Goal: Information Seeking & Learning: Check status

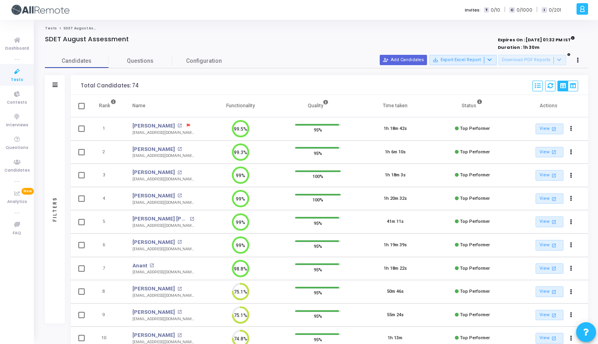
click at [19, 76] on icon at bounding box center [17, 72] width 17 height 10
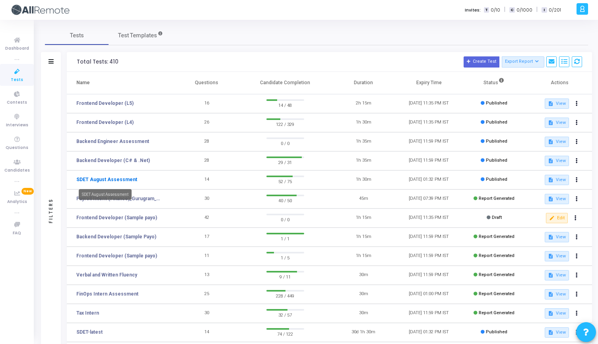
click at [113, 181] on link "SDET August Assessment" at bounding box center [106, 179] width 61 height 7
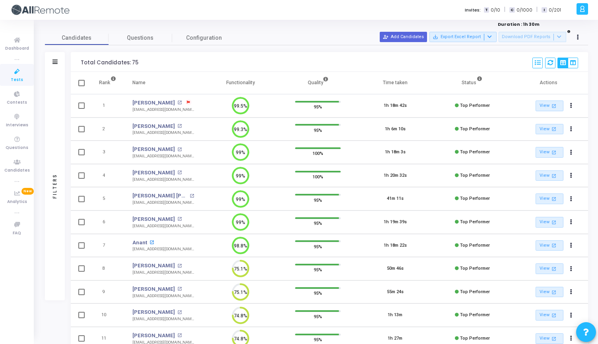
click at [150, 242] on mat-icon "open_in_new" at bounding box center [151, 243] width 4 height 4
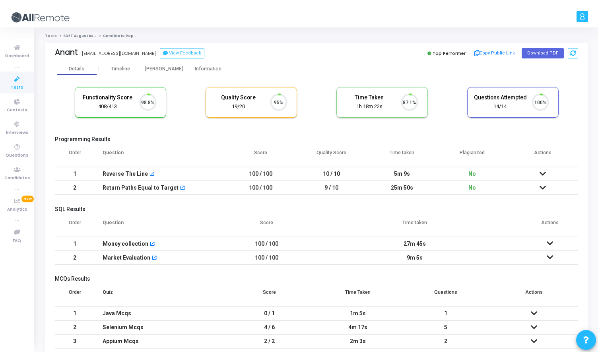
scroll to position [17, 20]
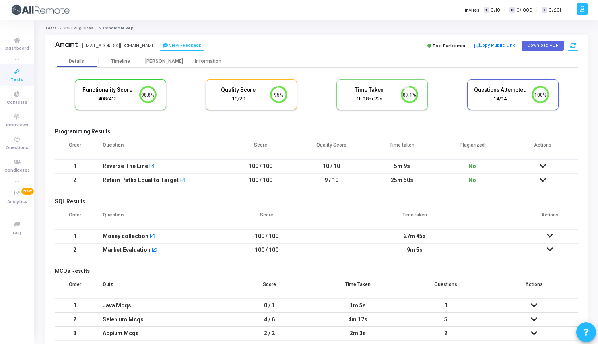
drag, startPoint x: 223, startPoint y: 90, endPoint x: 250, endPoint y: 99, distance: 28.5
click at [250, 99] on div "Quality Score 19/20" at bounding box center [238, 95] width 53 height 16
click at [250, 99] on div "19/20" at bounding box center [238, 99] width 53 height 8
drag, startPoint x: 250, startPoint y: 99, endPoint x: 219, endPoint y: 89, distance: 31.8
click at [219, 89] on div "Quality Score 19/20" at bounding box center [238, 95] width 53 height 16
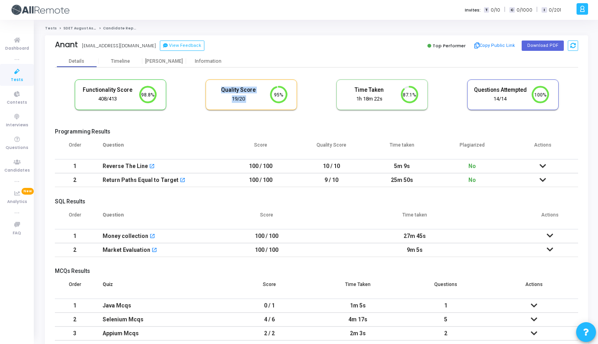
click at [219, 89] on h5 "Quality Score" at bounding box center [238, 90] width 53 height 7
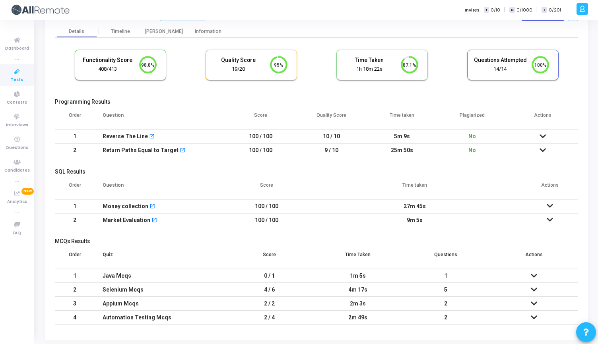
scroll to position [0, 0]
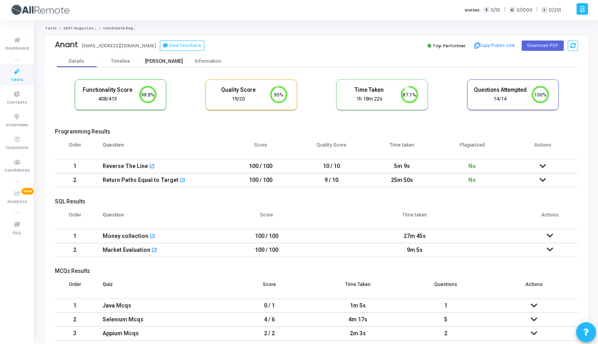
click at [165, 62] on div "Proctor" at bounding box center [164, 61] width 44 height 6
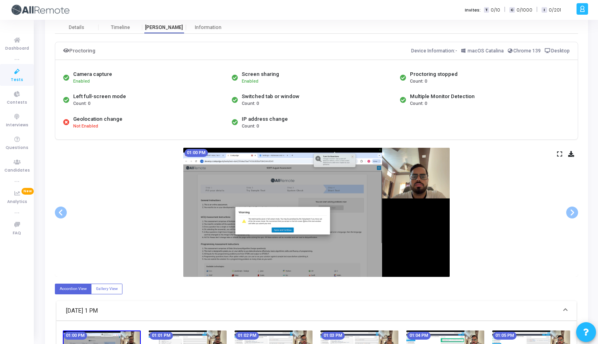
scroll to position [43, 0]
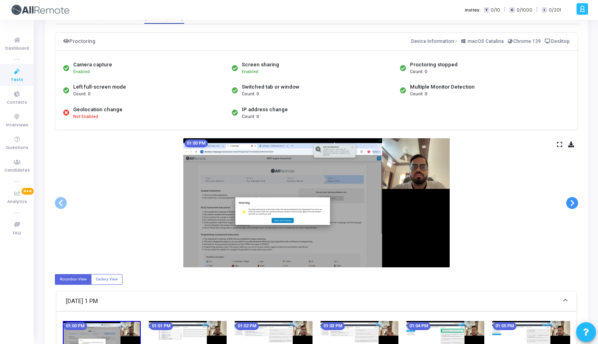
click at [570, 201] on span at bounding box center [572, 203] width 12 height 12
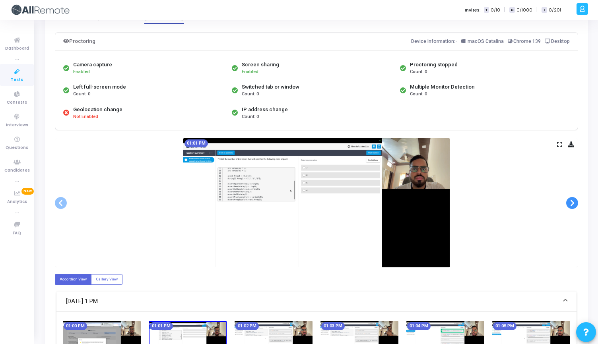
click at [570, 201] on span at bounding box center [572, 203] width 12 height 12
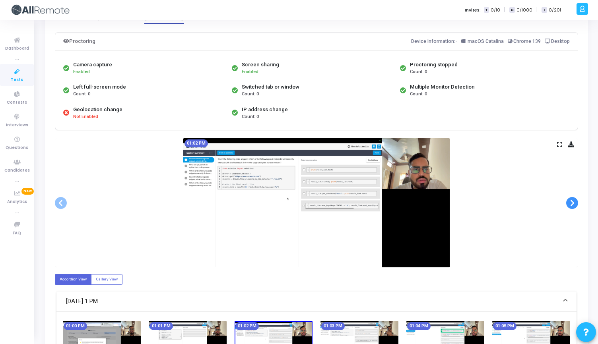
click at [570, 201] on span at bounding box center [572, 203] width 12 height 12
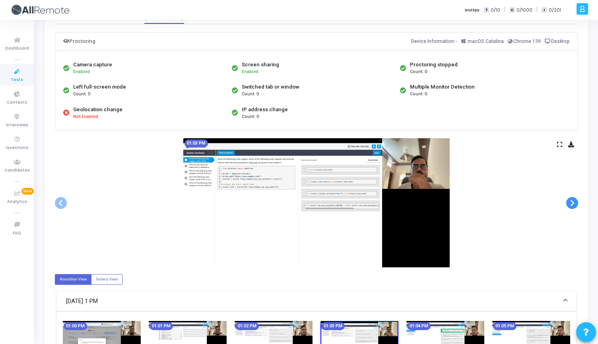
click at [570, 201] on span at bounding box center [572, 203] width 12 height 12
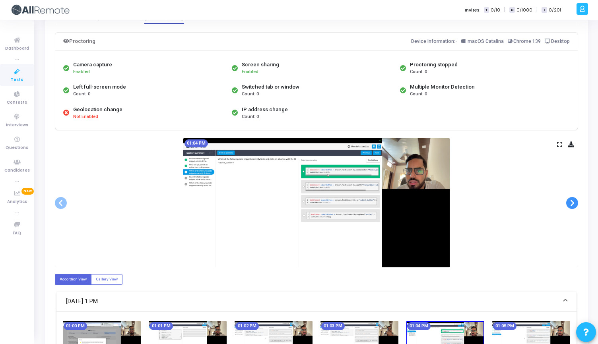
click at [570, 201] on span at bounding box center [572, 203] width 12 height 12
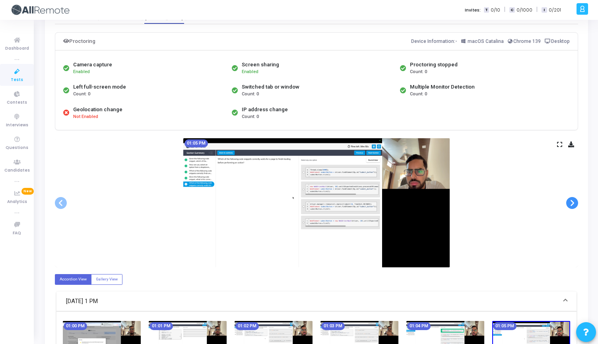
click at [570, 201] on span at bounding box center [572, 203] width 12 height 12
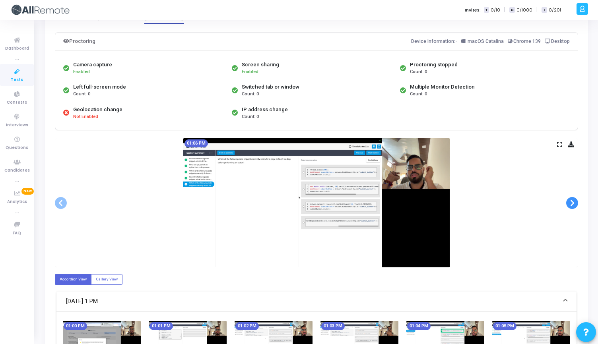
click at [570, 201] on span at bounding box center [572, 203] width 12 height 12
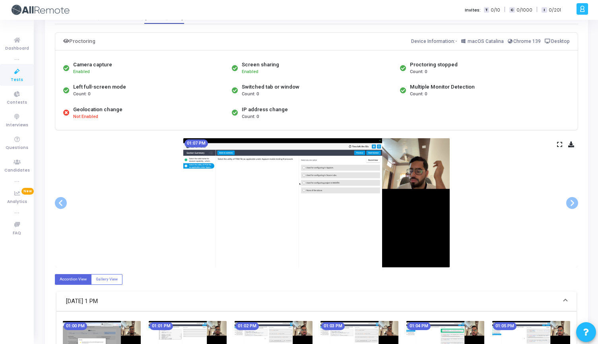
click at [560, 144] on icon at bounding box center [559, 144] width 5 height 4
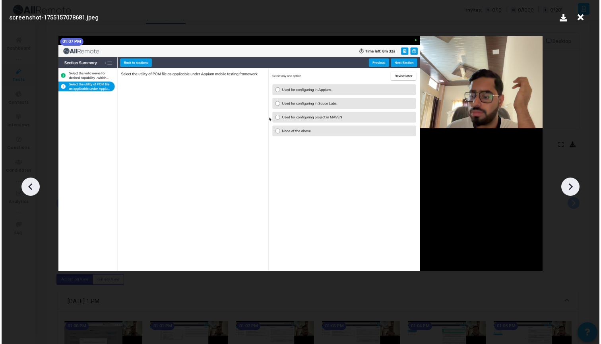
scroll to position [0, 0]
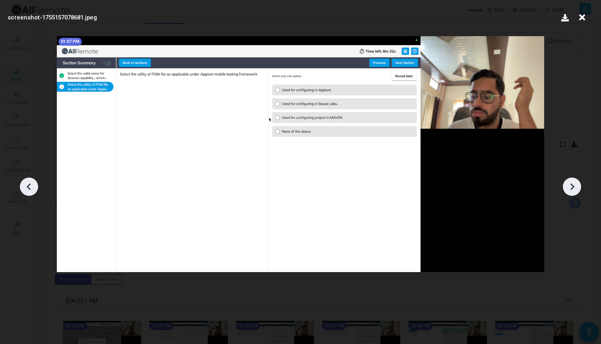
click at [573, 185] on icon at bounding box center [572, 187] width 12 height 12
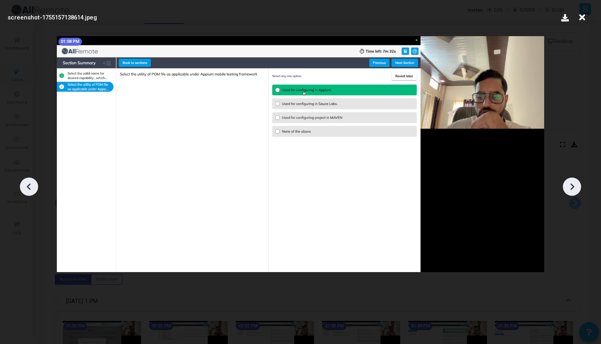
click at [573, 186] on icon at bounding box center [573, 187] width 4 height 7
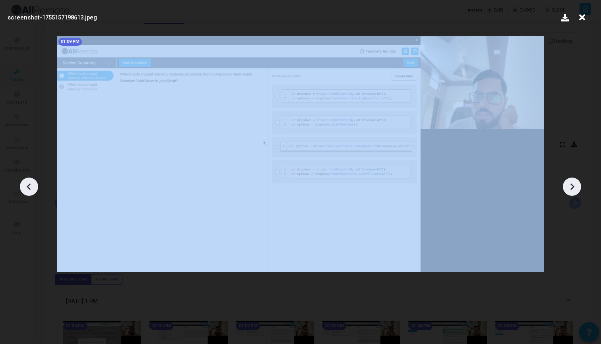
click at [573, 186] on icon at bounding box center [573, 187] width 4 height 7
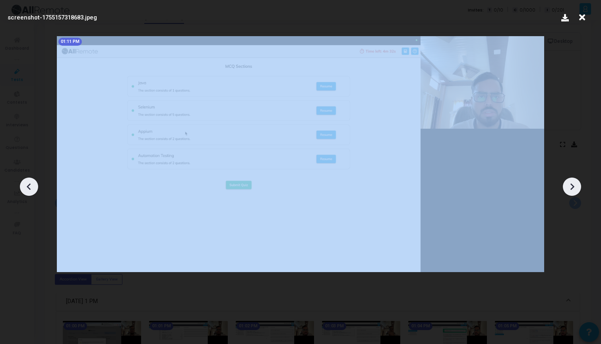
click at [573, 186] on icon at bounding box center [573, 187] width 4 height 7
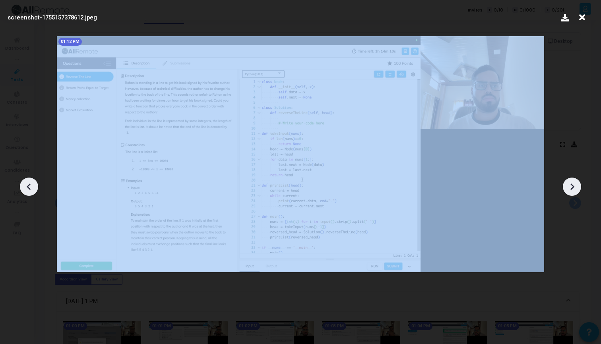
click at [573, 186] on icon at bounding box center [573, 187] width 4 height 7
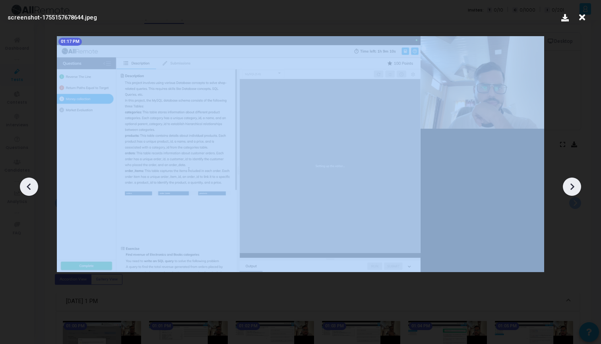
click at [573, 186] on icon at bounding box center [573, 187] width 4 height 7
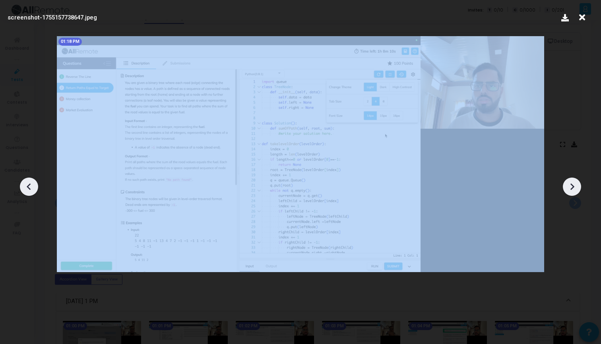
click at [573, 186] on icon at bounding box center [573, 187] width 4 height 7
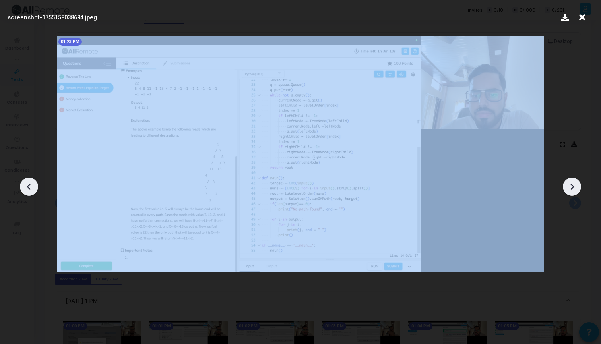
click at [573, 186] on icon at bounding box center [573, 187] width 4 height 7
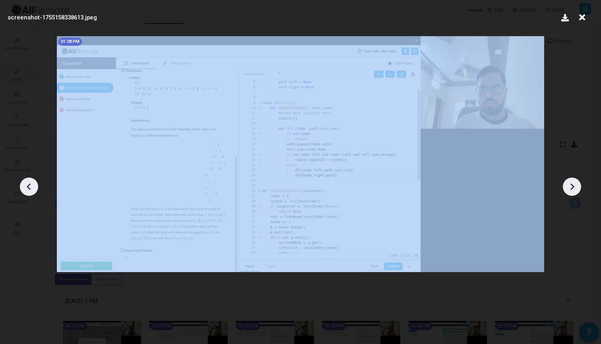
click at [573, 186] on icon at bounding box center [573, 187] width 4 height 7
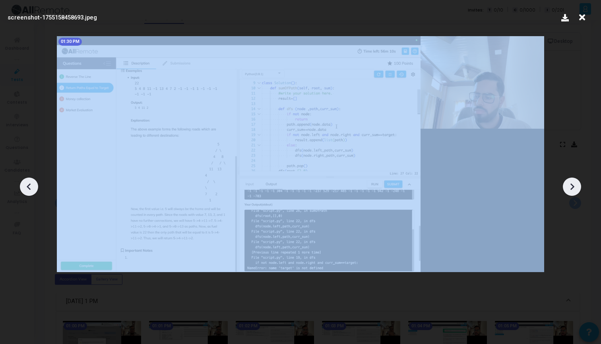
click at [573, 186] on icon at bounding box center [573, 187] width 4 height 7
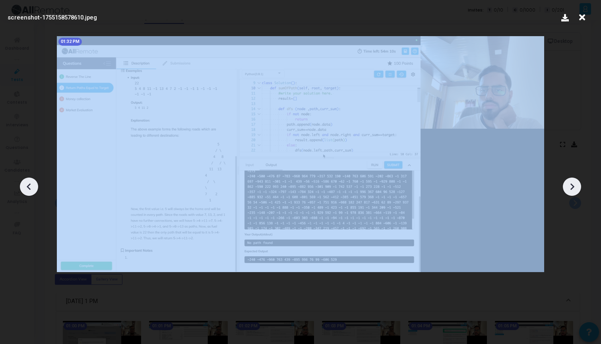
click at [573, 186] on icon at bounding box center [573, 187] width 4 height 7
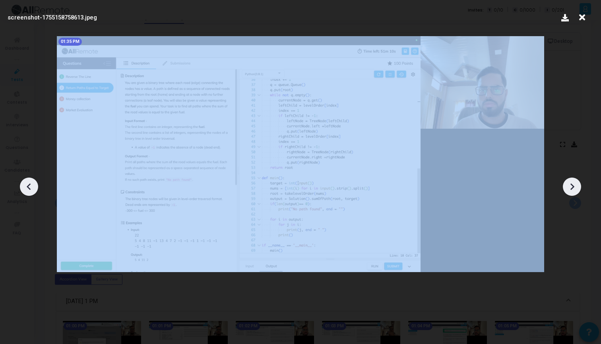
click at [573, 186] on icon at bounding box center [573, 187] width 4 height 7
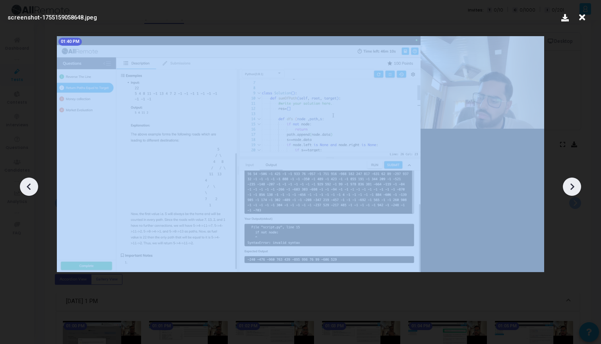
click at [573, 186] on icon at bounding box center [573, 187] width 4 height 7
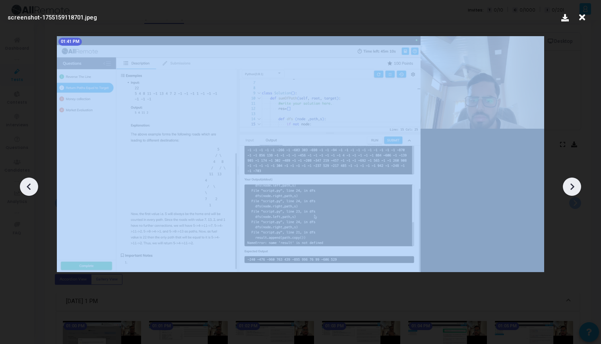
click at [573, 186] on icon at bounding box center [573, 187] width 4 height 7
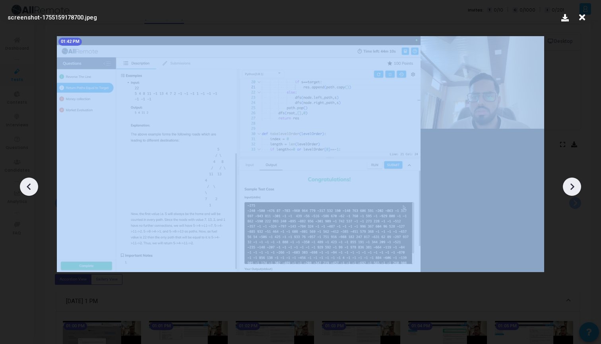
click at [573, 186] on icon at bounding box center [573, 187] width 4 height 7
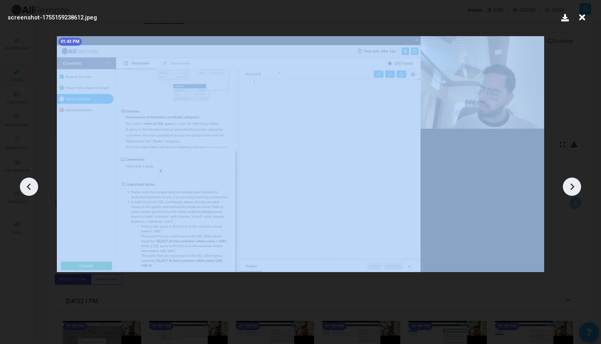
click at [573, 186] on icon at bounding box center [573, 187] width 4 height 7
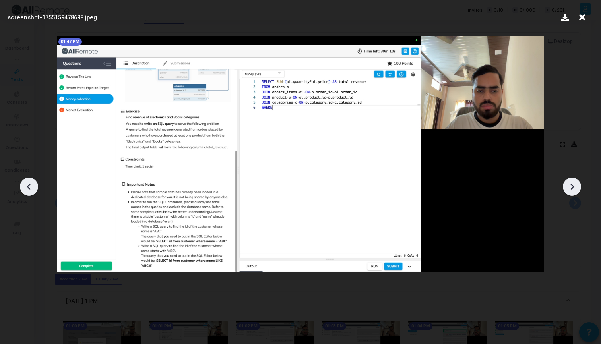
click at [573, 186] on icon at bounding box center [573, 187] width 4 height 7
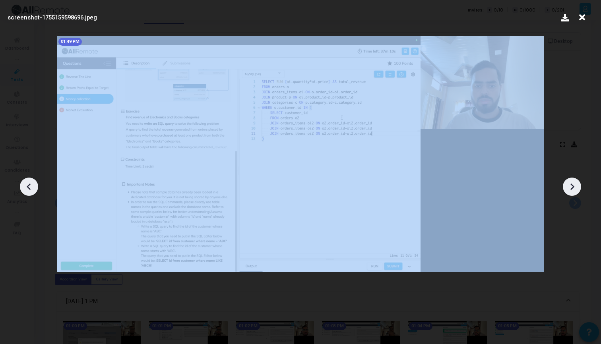
click at [573, 186] on icon at bounding box center [573, 187] width 4 height 7
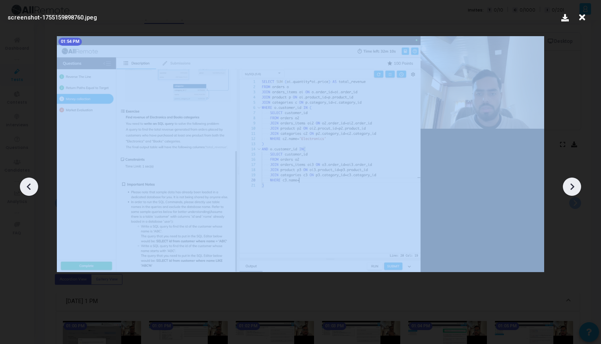
click at [573, 186] on icon at bounding box center [573, 187] width 4 height 7
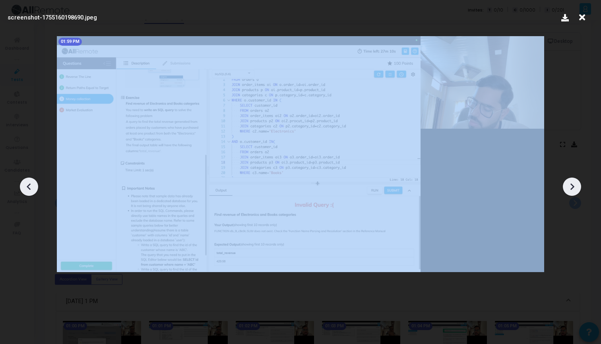
click at [573, 186] on icon at bounding box center [573, 187] width 4 height 7
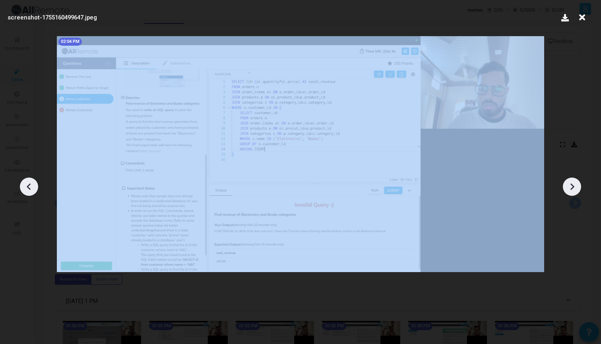
click at [573, 186] on icon at bounding box center [573, 187] width 4 height 7
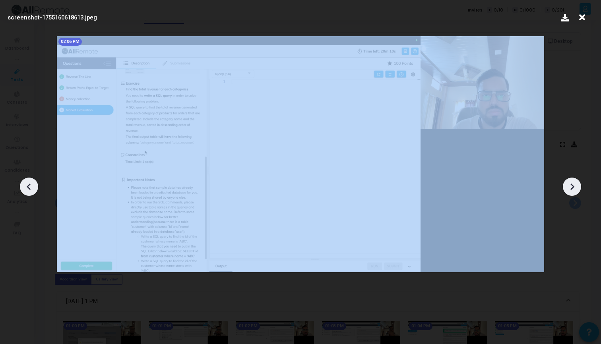
click at [573, 186] on icon at bounding box center [573, 187] width 4 height 7
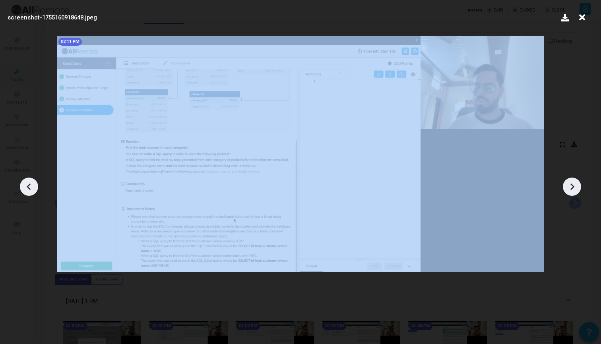
click at [573, 186] on icon at bounding box center [573, 187] width 4 height 7
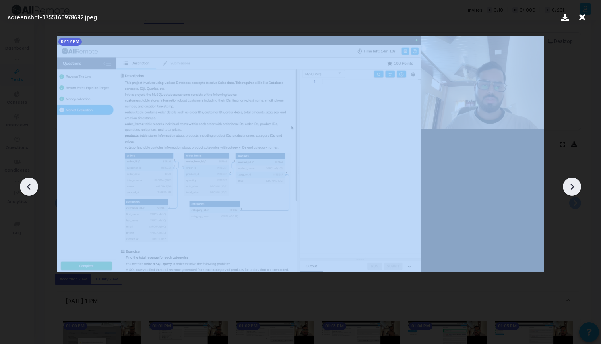
click at [573, 186] on icon at bounding box center [573, 187] width 4 height 7
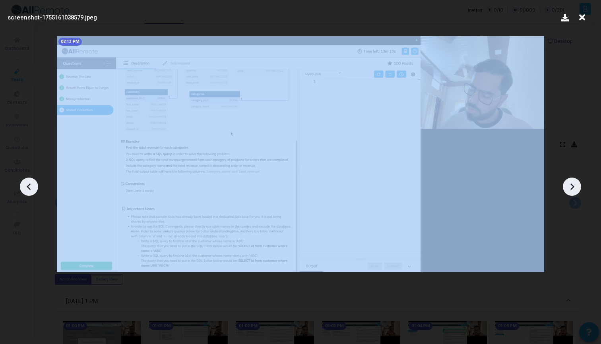
click at [573, 186] on icon at bounding box center [573, 187] width 4 height 7
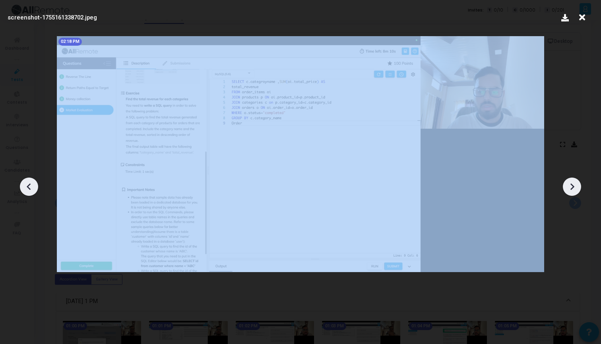
click at [573, 186] on icon at bounding box center [573, 187] width 4 height 7
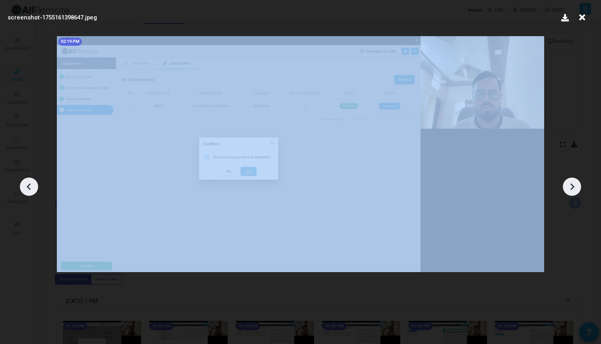
click at [558, 186] on div at bounding box center [300, 184] width 601 height 320
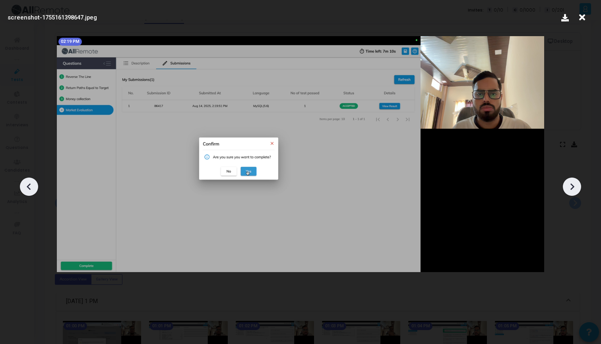
click at [27, 185] on icon at bounding box center [29, 187] width 12 height 12
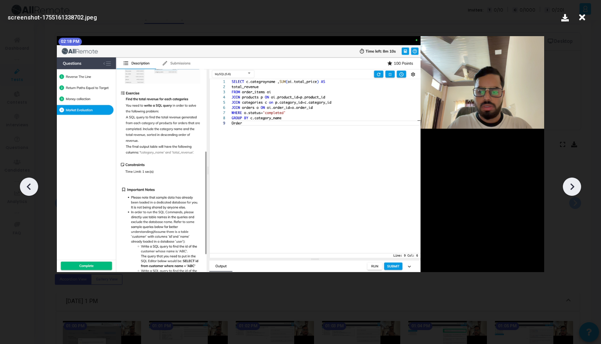
click at [27, 185] on icon at bounding box center [29, 187] width 12 height 12
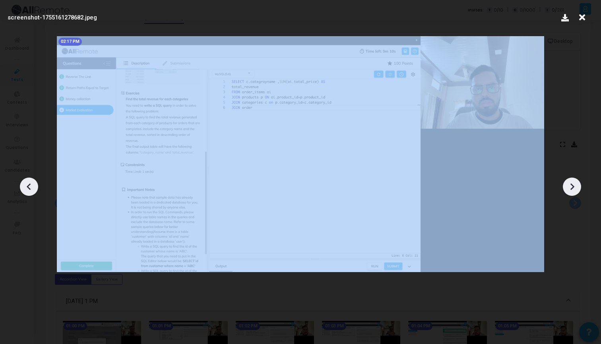
click at [27, 185] on icon at bounding box center [29, 187] width 12 height 12
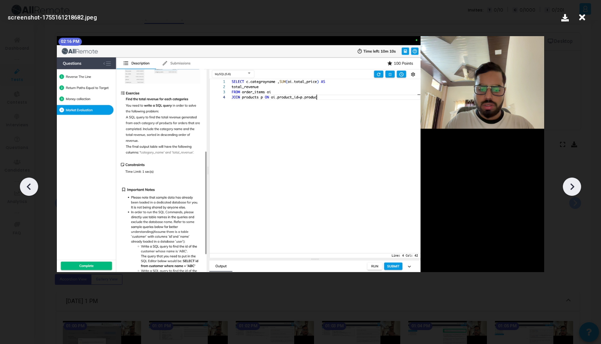
click at [27, 185] on icon at bounding box center [29, 187] width 12 height 12
click at [28, 185] on icon at bounding box center [29, 187] width 12 height 12
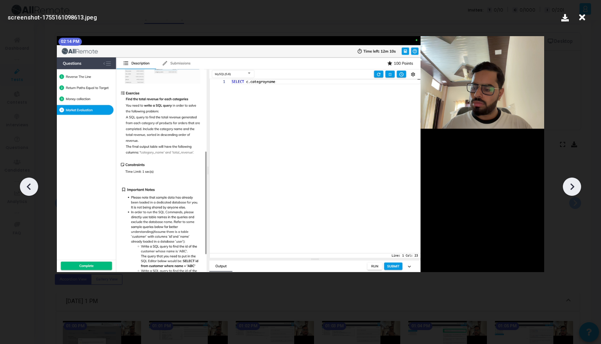
click at [28, 185] on icon at bounding box center [29, 187] width 12 height 12
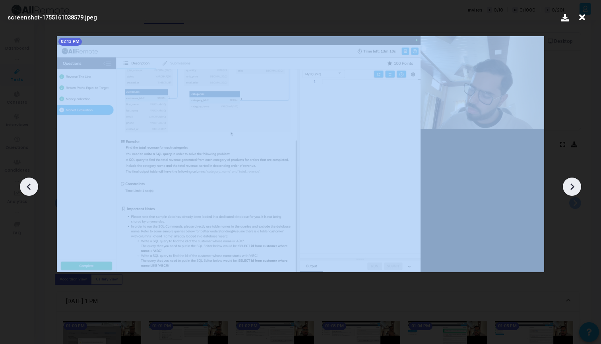
click at [28, 185] on icon at bounding box center [29, 187] width 12 height 12
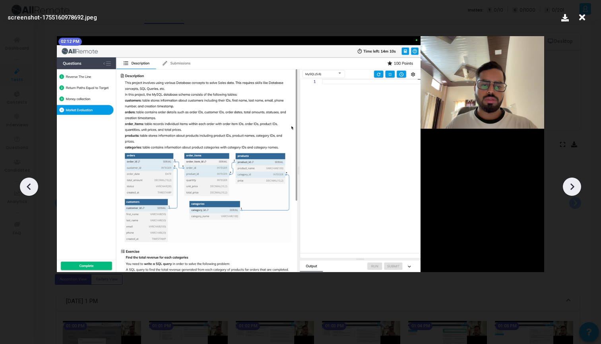
click at [582, 16] on icon at bounding box center [582, 17] width 12 height 15
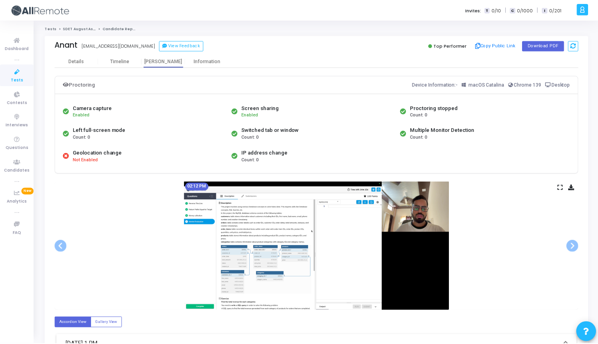
scroll to position [43, 0]
